Goal: Find specific page/section: Find specific page/section

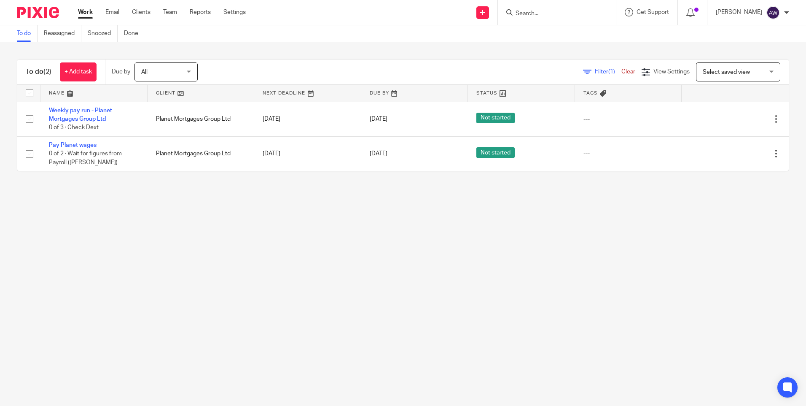
click at [544, 16] on input "Search" at bounding box center [553, 14] width 76 height 8
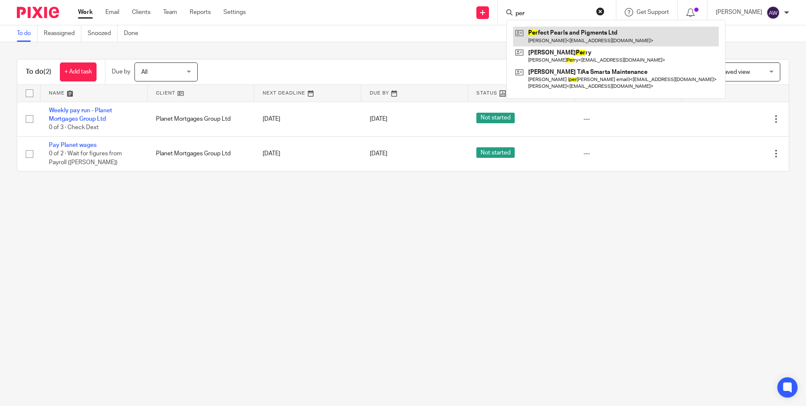
type input "per"
click at [579, 34] on link at bounding box center [616, 36] width 206 height 19
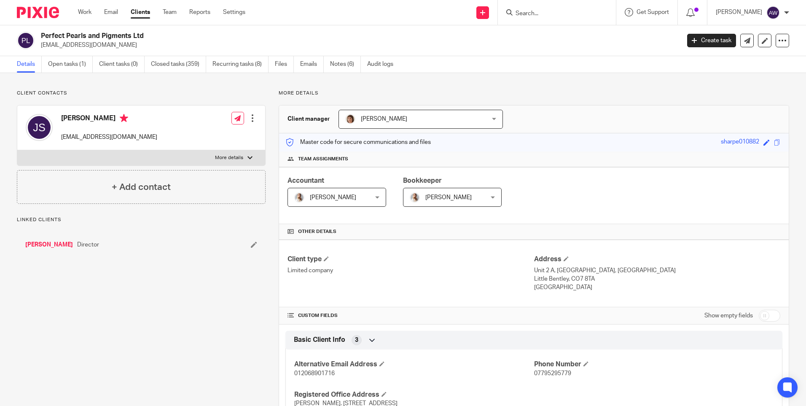
click at [491, 117] on div "[PERSON_NAME] [PERSON_NAME]" at bounding box center [421, 119] width 165 height 19
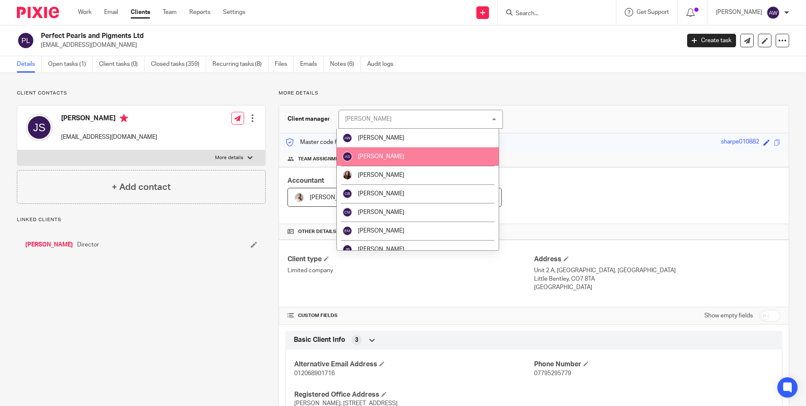
click at [404, 160] on li "[PERSON_NAME]" at bounding box center [418, 156] width 162 height 19
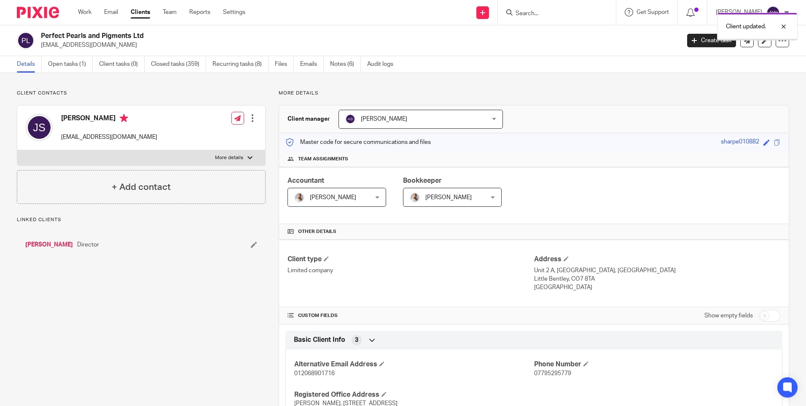
click at [529, 14] on div "Client updated." at bounding box center [600, 24] width 395 height 32
click at [519, 13] on div "Client updated." at bounding box center [600, 24] width 395 height 32
click at [536, 14] on div "Client updated." at bounding box center [600, 24] width 395 height 32
click at [530, 17] on div "Client updated." at bounding box center [600, 24] width 395 height 32
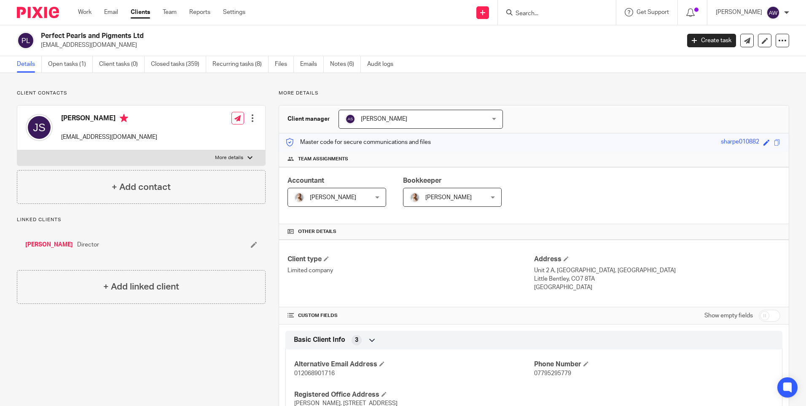
click at [525, 14] on div "Client updated." at bounding box center [600, 24] width 395 height 32
click at [528, 13] on input "Search" at bounding box center [553, 14] width 76 height 8
type input "HJM"
click at [542, 37] on link at bounding box center [584, 36] width 143 height 19
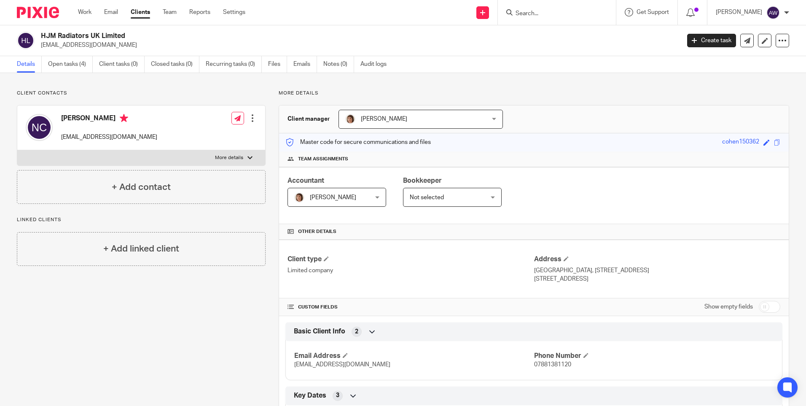
click at [491, 120] on div "Janice Wolmarans Janice Wolmarans" at bounding box center [421, 119] width 165 height 19
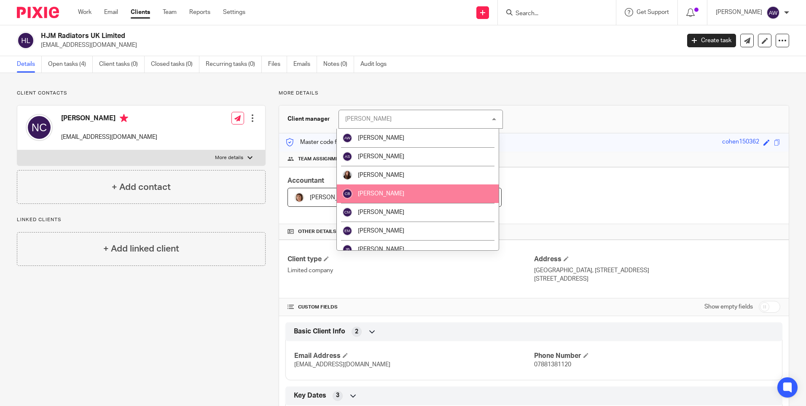
click at [391, 186] on li "[PERSON_NAME]" at bounding box center [418, 193] width 162 height 19
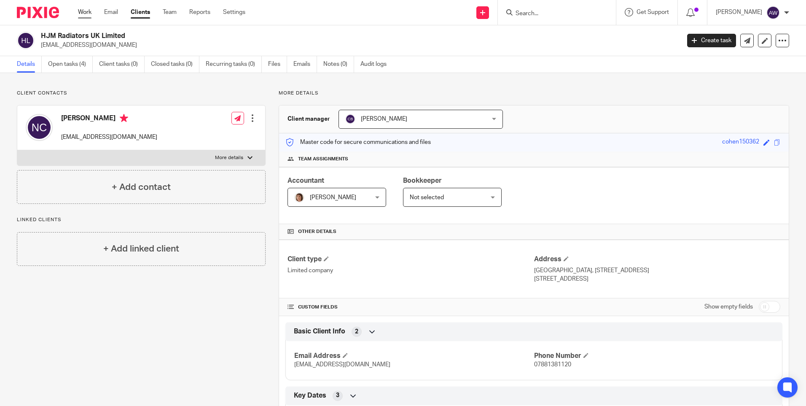
click at [85, 15] on link "Work" at bounding box center [84, 12] width 13 height 8
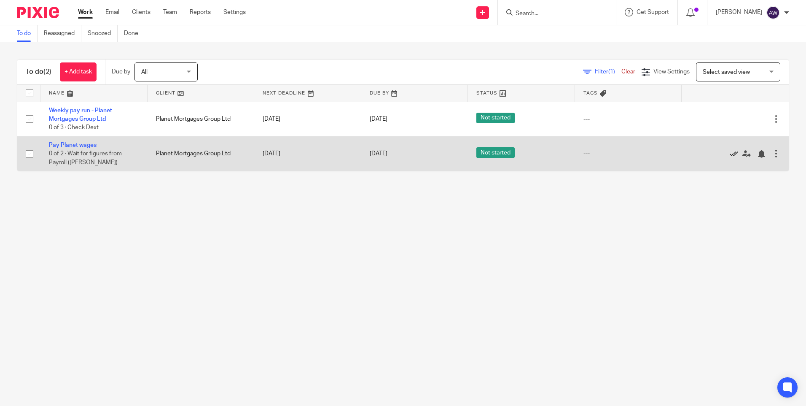
click at [730, 155] on icon at bounding box center [734, 154] width 8 height 8
